Goal: Task Accomplishment & Management: Manage account settings

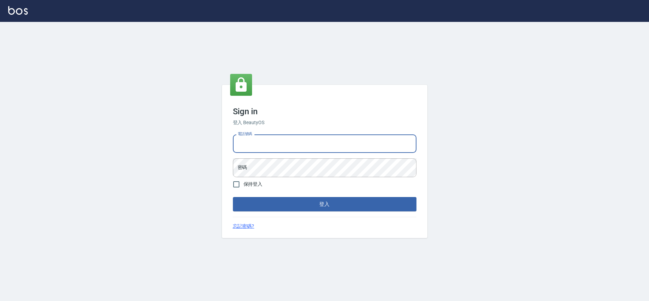
type input "0952958204"
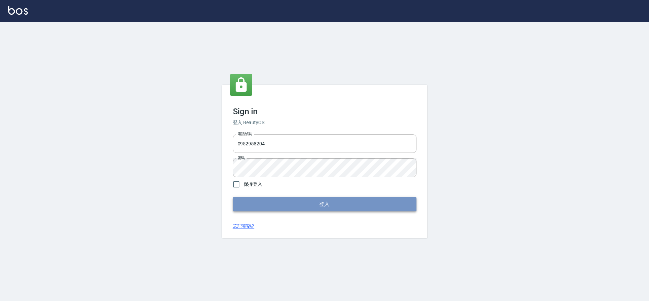
click at [263, 199] on button "登入" at bounding box center [324, 204] width 183 height 14
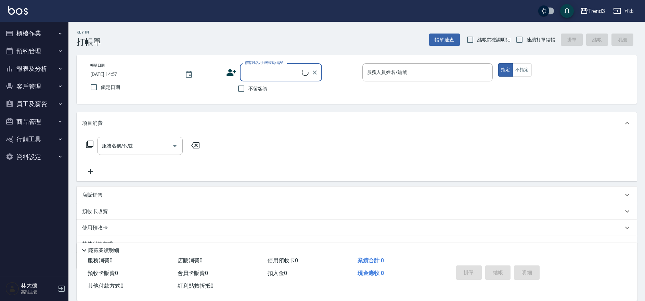
scroll to position [0, 0]
click at [27, 121] on button "商品管理" at bounding box center [34, 122] width 63 height 18
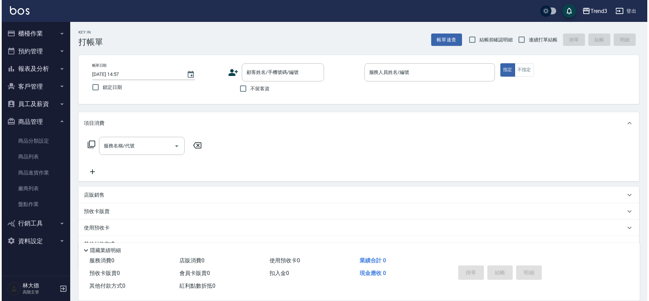
scroll to position [0, 0]
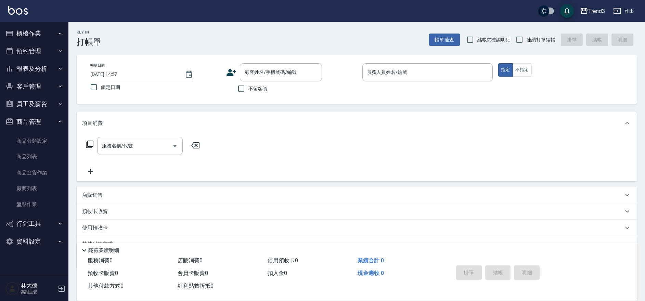
click at [30, 90] on button "客戶管理" at bounding box center [34, 87] width 63 height 18
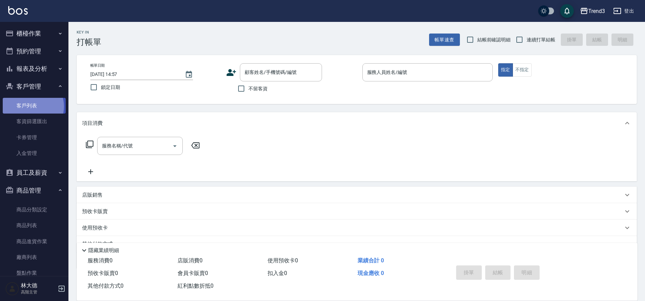
click at [32, 106] on link "客戶列表" at bounding box center [34, 106] width 63 height 16
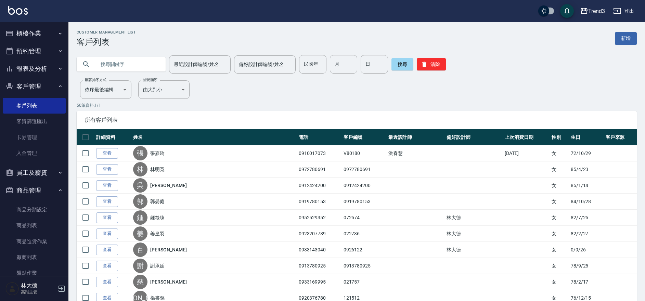
click at [114, 65] on input "text" at bounding box center [128, 64] width 64 height 18
paste input "0966497690"
type input "0966497690"
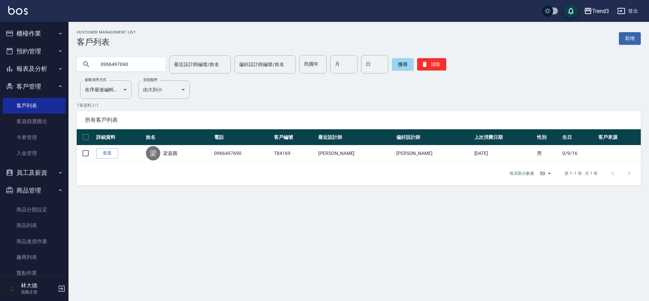
click at [176, 155] on link "梁嘉圓" at bounding box center [170, 153] width 14 height 7
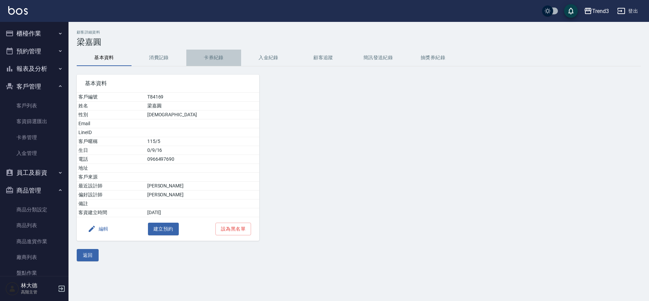
click at [215, 61] on button "卡券紀錄" at bounding box center [213, 58] width 55 height 16
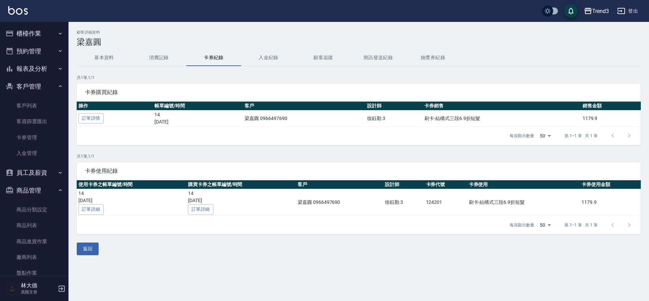
click at [286, 58] on button "入金紀錄" at bounding box center [268, 58] width 55 height 16
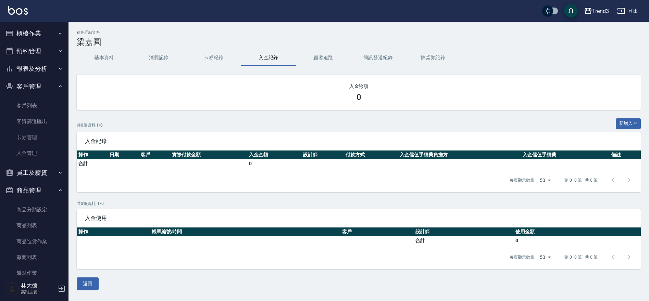
click at [218, 60] on button "卡券紀錄" at bounding box center [213, 58] width 55 height 16
